Goal: Task Accomplishment & Management: Complete application form

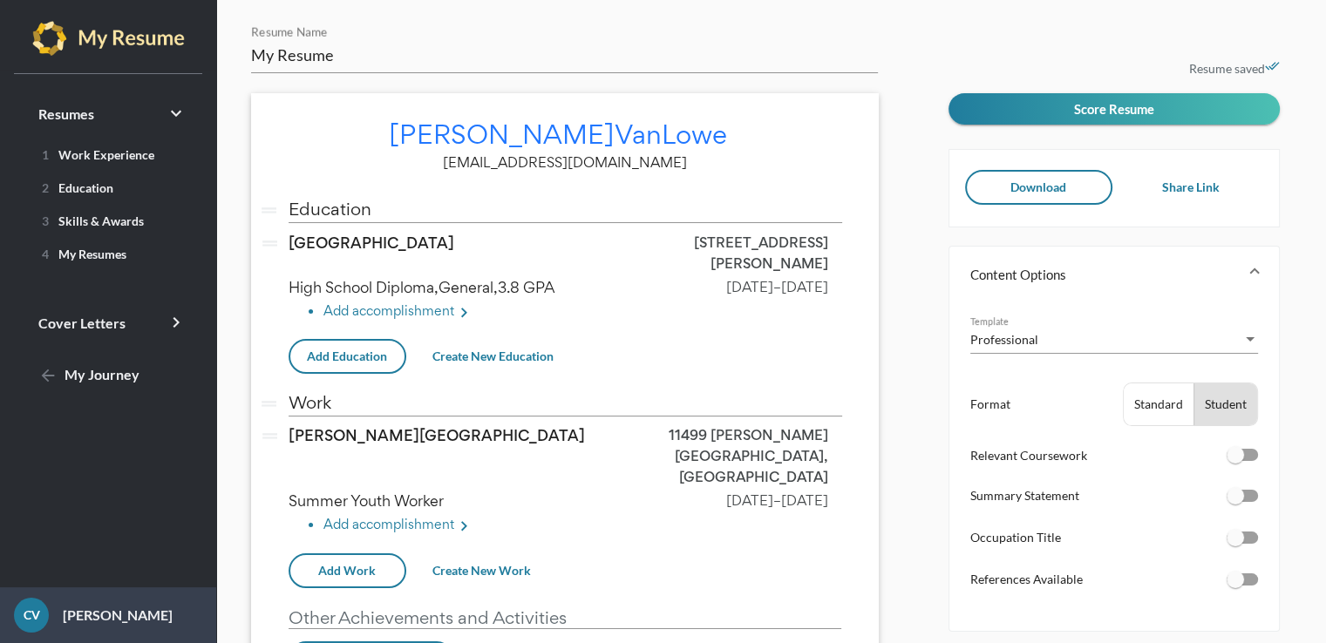
click at [1325, 166] on html "Resumes keyboard_arrow_right 1 Work Experience 2 Education 3 Skills & Awards 4 …" at bounding box center [663, 321] width 1326 height 643
click at [285, 58] on input "My Resume" at bounding box center [564, 55] width 627 height 22
click at [175, 119] on icon "keyboard_arrow_right" at bounding box center [176, 113] width 21 height 21
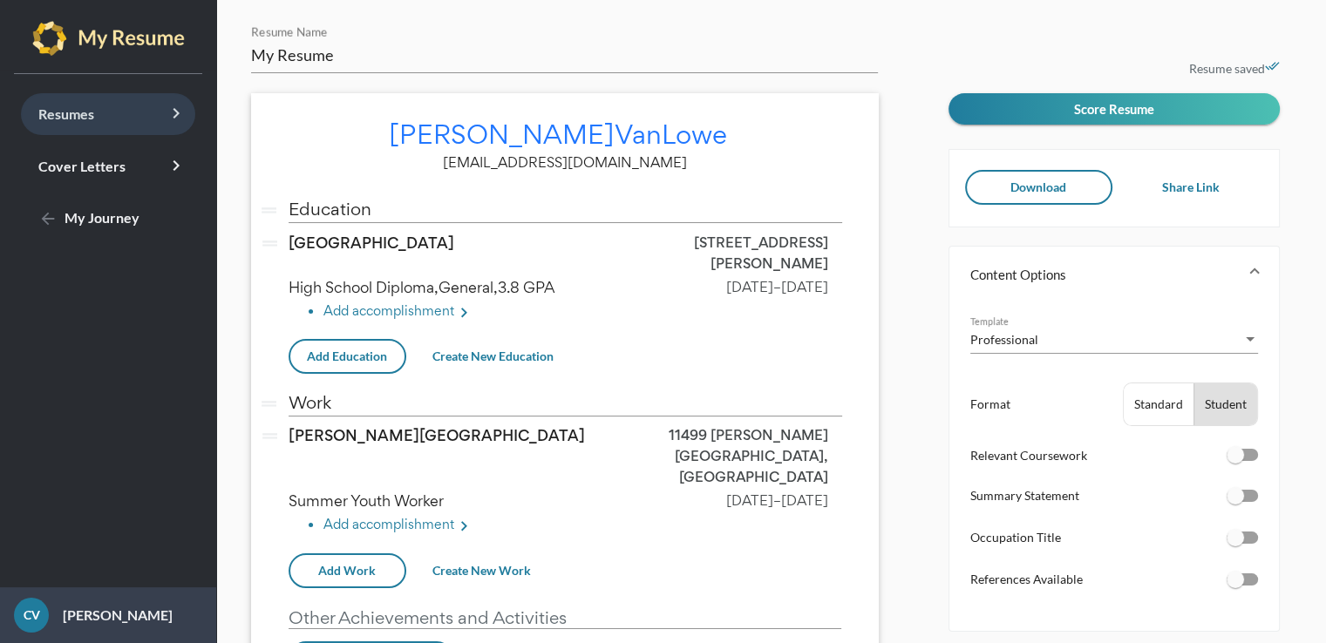
click at [166, 104] on icon "keyboard_arrow_right" at bounding box center [176, 113] width 21 height 21
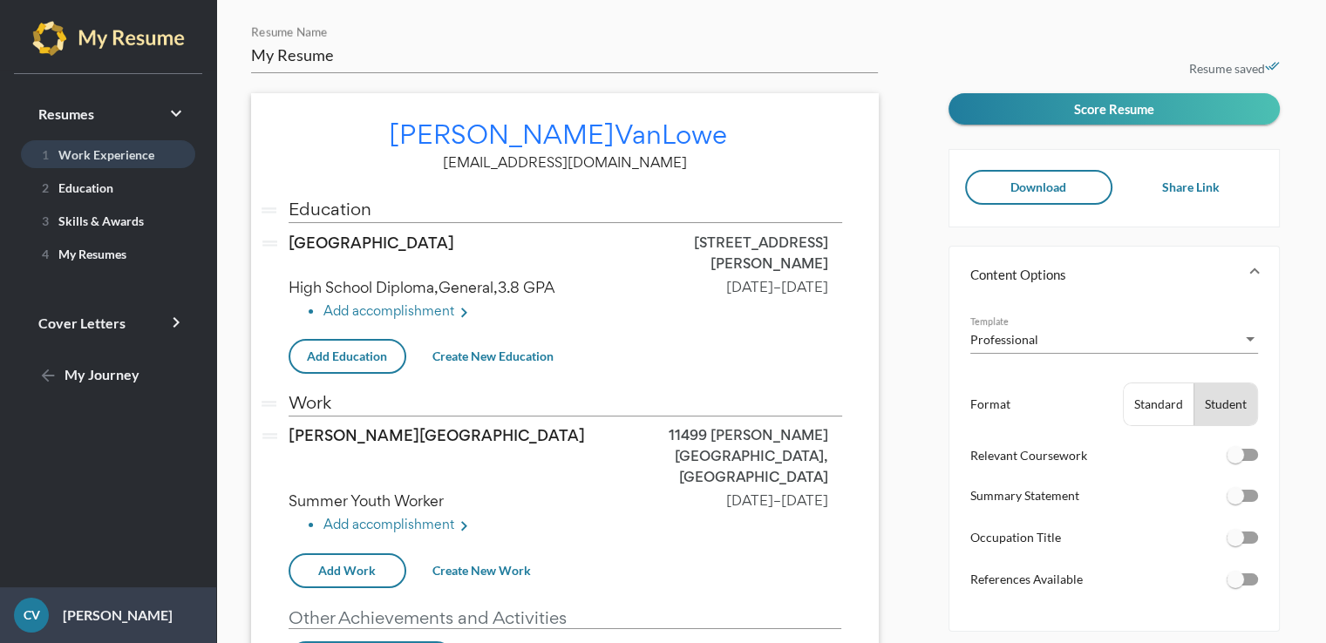
click at [122, 154] on span "1 Work Experience" at bounding box center [94, 154] width 119 height 15
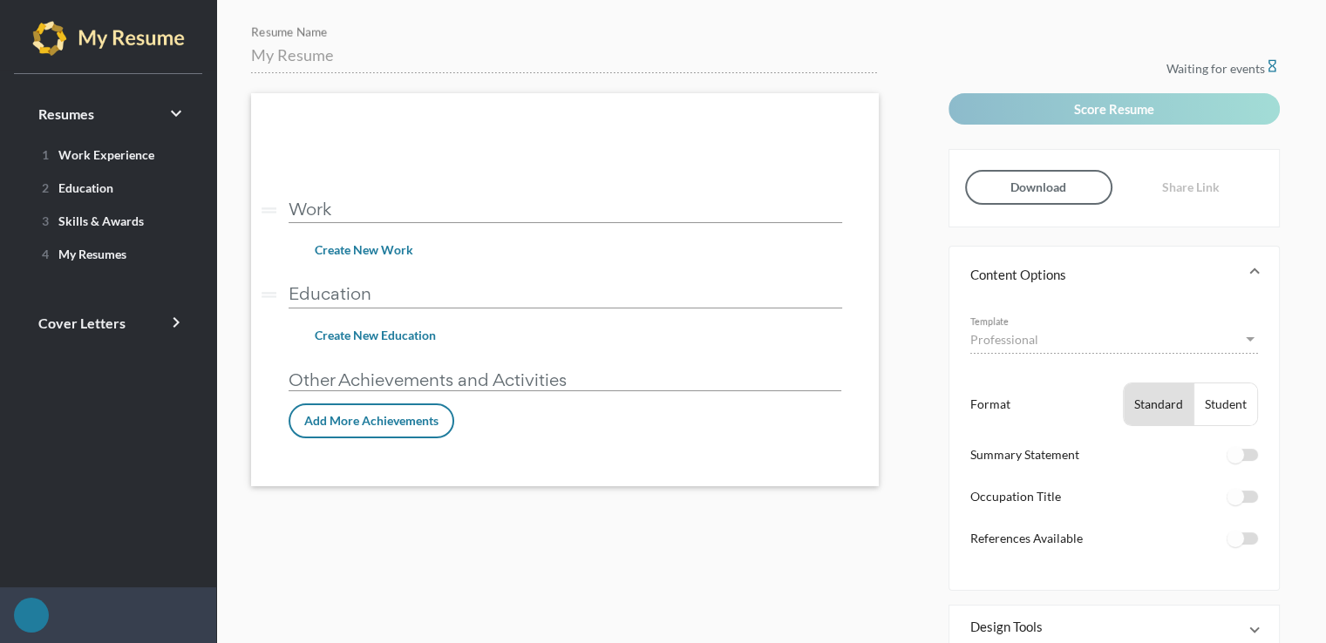
click at [369, 205] on input "Work" at bounding box center [566, 209] width 554 height 18
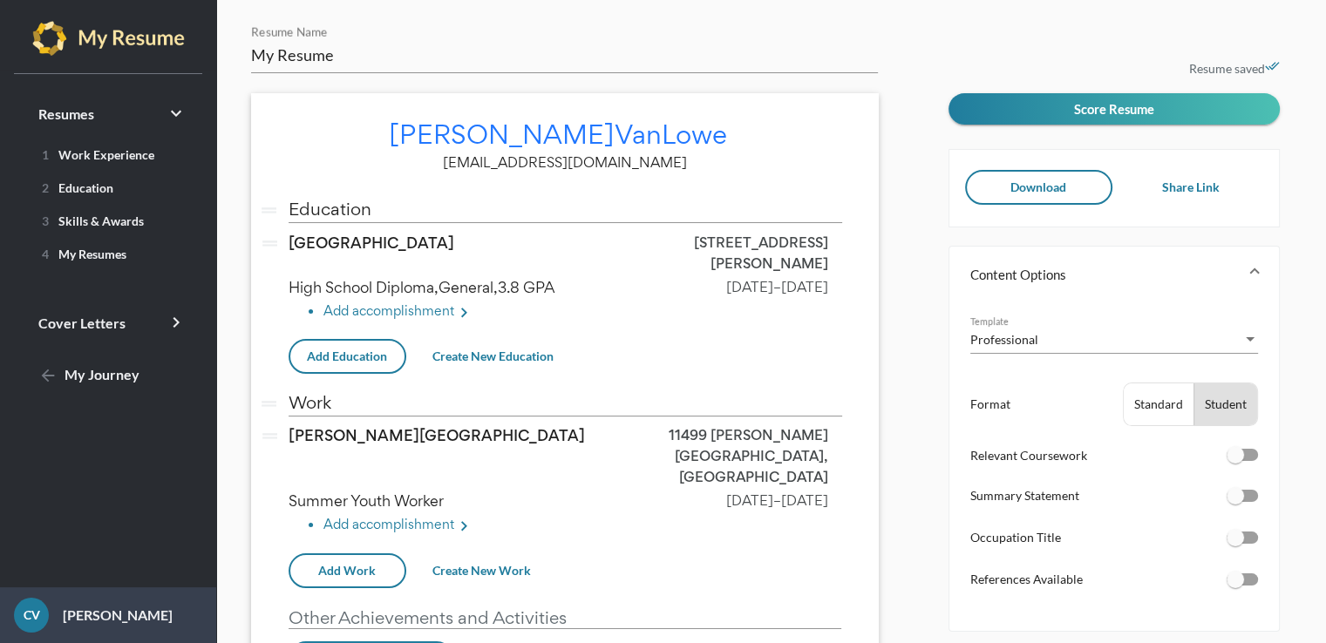
click at [282, 42] on div "My Resume Resume Name" at bounding box center [564, 48] width 627 height 49
type input "M"
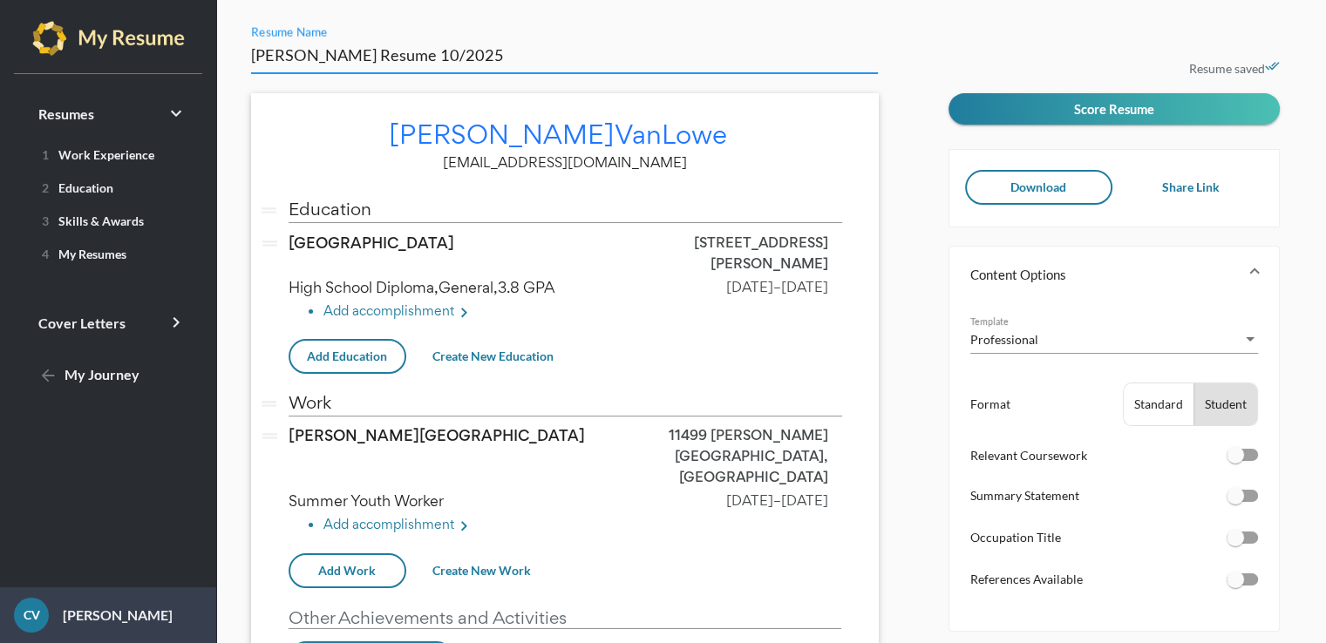
type input "Christopher VanLowe Resume 10/2025"
click at [971, 34] on div "Christopher VanLowe Resume 10/2025 Resume Name Christopher VanLowe edit christo…" at bounding box center [771, 389] width 1066 height 731
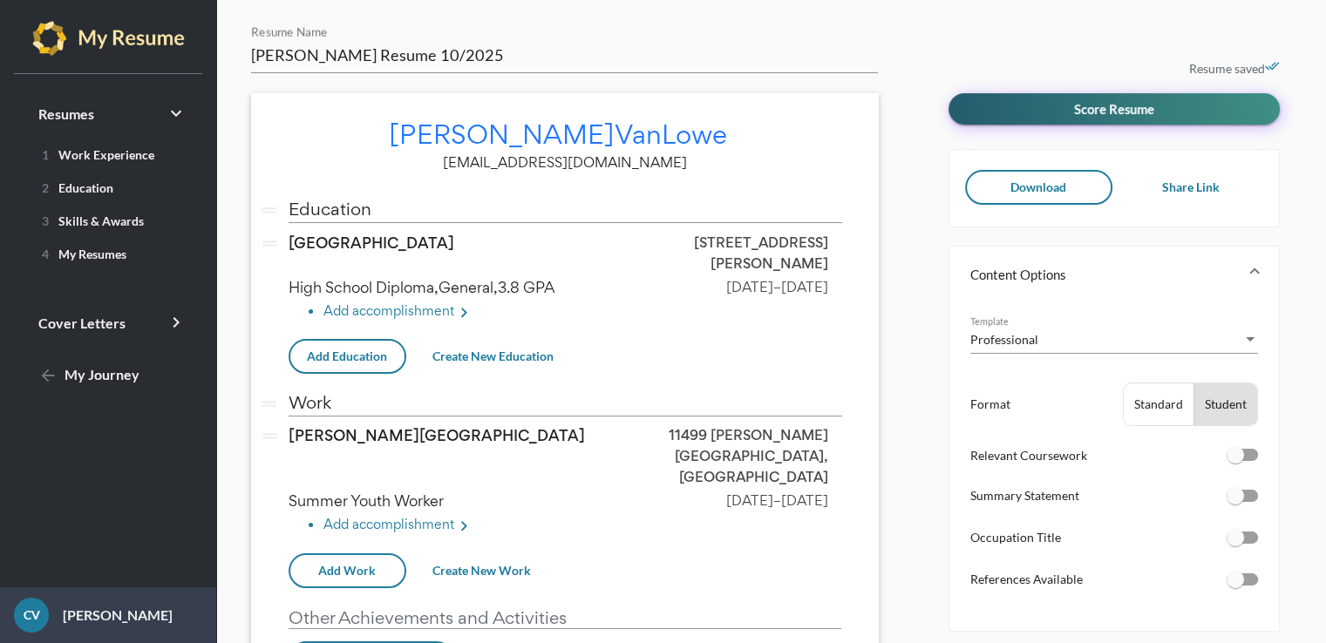
click at [1099, 106] on span "Score Resume" at bounding box center [1114, 109] width 80 height 16
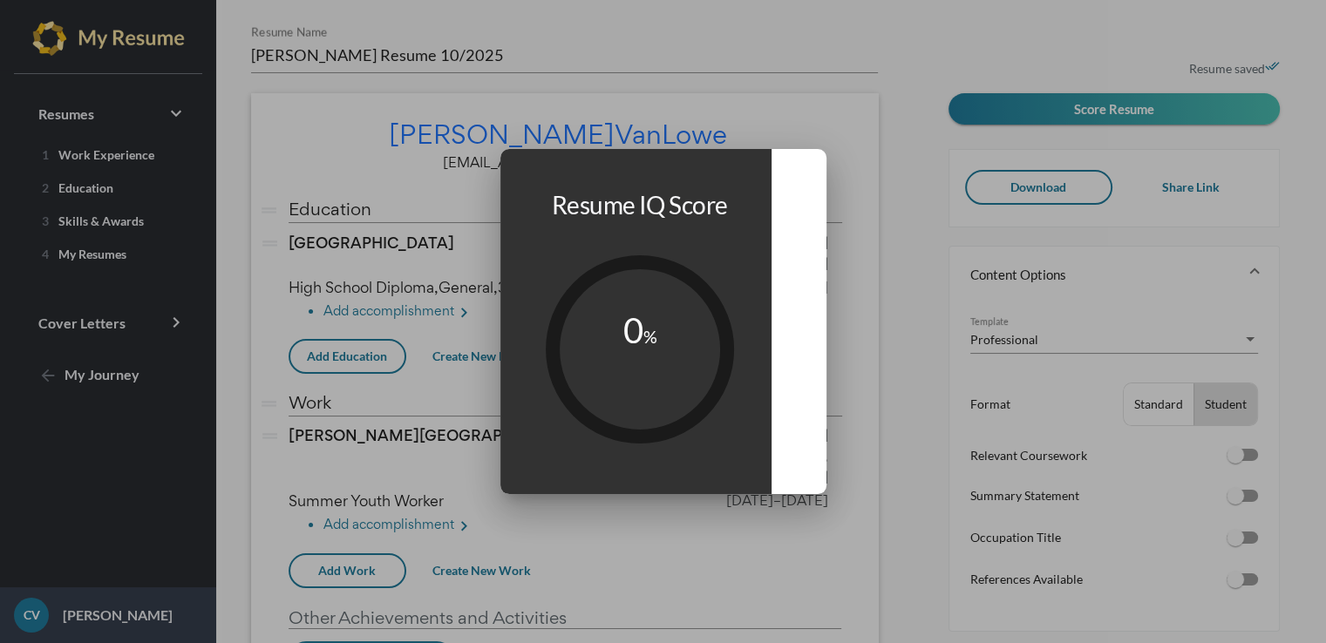
click at [635, 343] on tspan "0" at bounding box center [632, 330] width 20 height 42
click at [969, 36] on div at bounding box center [663, 321] width 1326 height 643
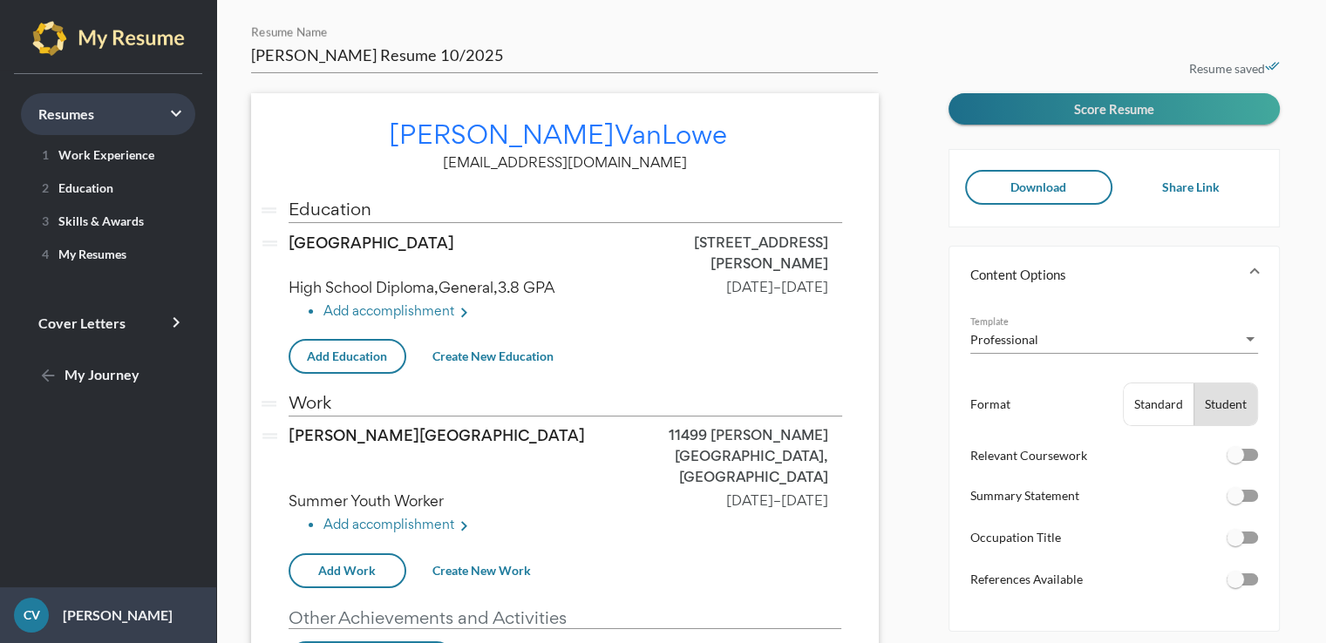
click at [139, 110] on link "Resumes keyboard_arrow_right" at bounding box center [108, 114] width 174 height 42
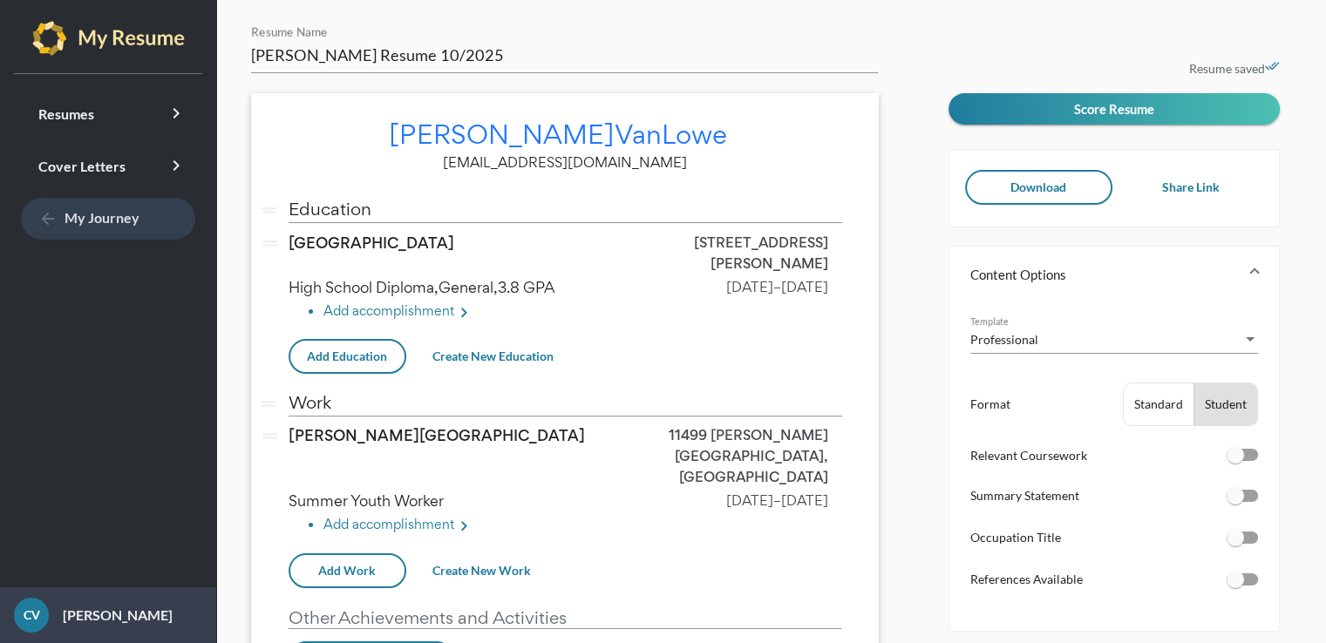
click at [42, 218] on mat-icon "arrow_back" at bounding box center [48, 219] width 21 height 21
